Goal: Information Seeking & Learning: Learn about a topic

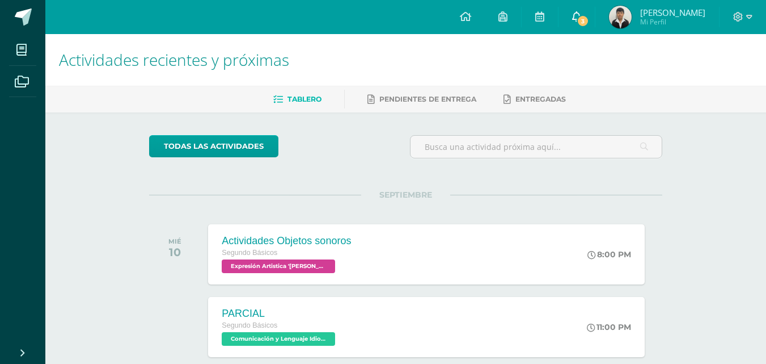
click at [581, 24] on link "3" at bounding box center [577, 17] width 36 height 34
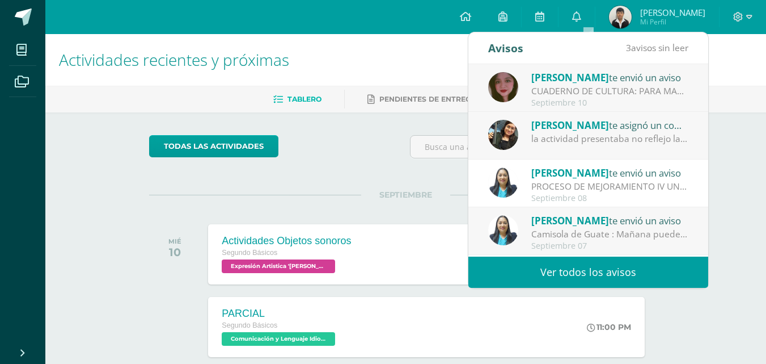
click at [603, 95] on div "CUADERNO DE CULTURA: PARA MAÑANA TRAER EL CUADERNO DE CULTURA AL DÍA. YA QUE HO…" at bounding box center [610, 91] width 158 height 13
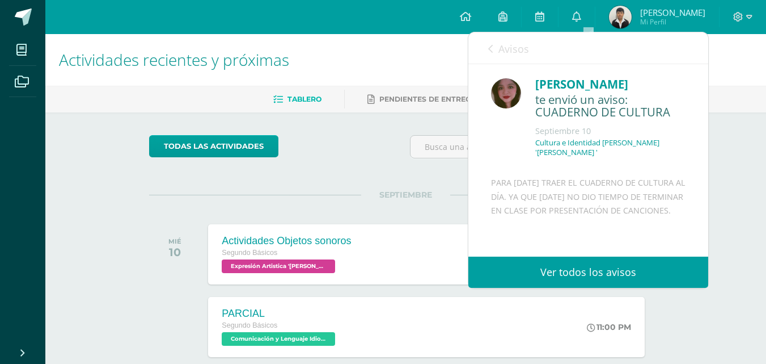
click at [499, 48] on span "Avisos" at bounding box center [514, 49] width 31 height 14
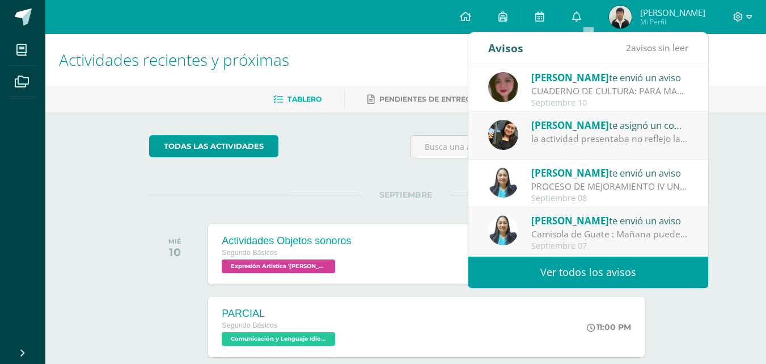
click at [615, 126] on div "[PERSON_NAME] te asignó un comentario en 'Mayumaná' para 'Expresión Artistica'" at bounding box center [610, 124] width 158 height 15
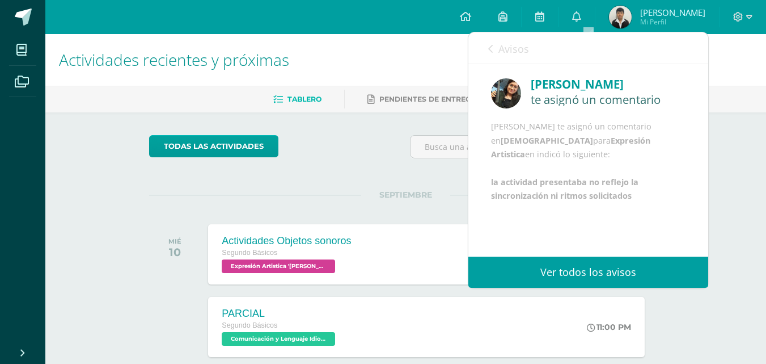
click at [728, 67] on h1 "Actividades recientes y próximas" at bounding box center [406, 60] width 694 height 52
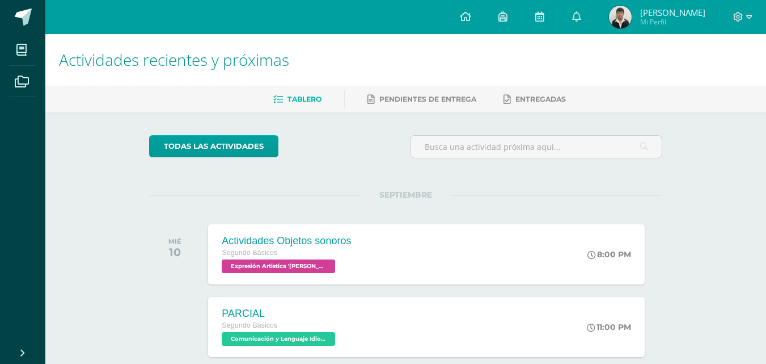
click at [311, 94] on link "Tablero" at bounding box center [297, 99] width 48 height 18
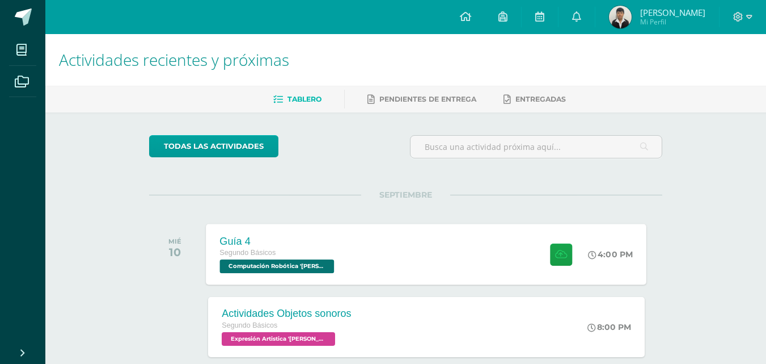
click at [367, 247] on div "Guía 4 Segundo Básicos Computación Robótica 'Miguel Angel' 4:00 PM Guía 4 Compu…" at bounding box center [426, 253] width 441 height 61
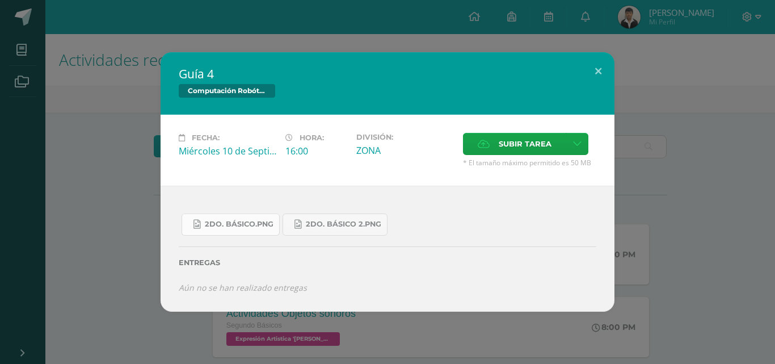
click at [255, 226] on span "2do. Básico.png" at bounding box center [239, 223] width 69 height 9
